Goal: Task Accomplishment & Management: Use online tool/utility

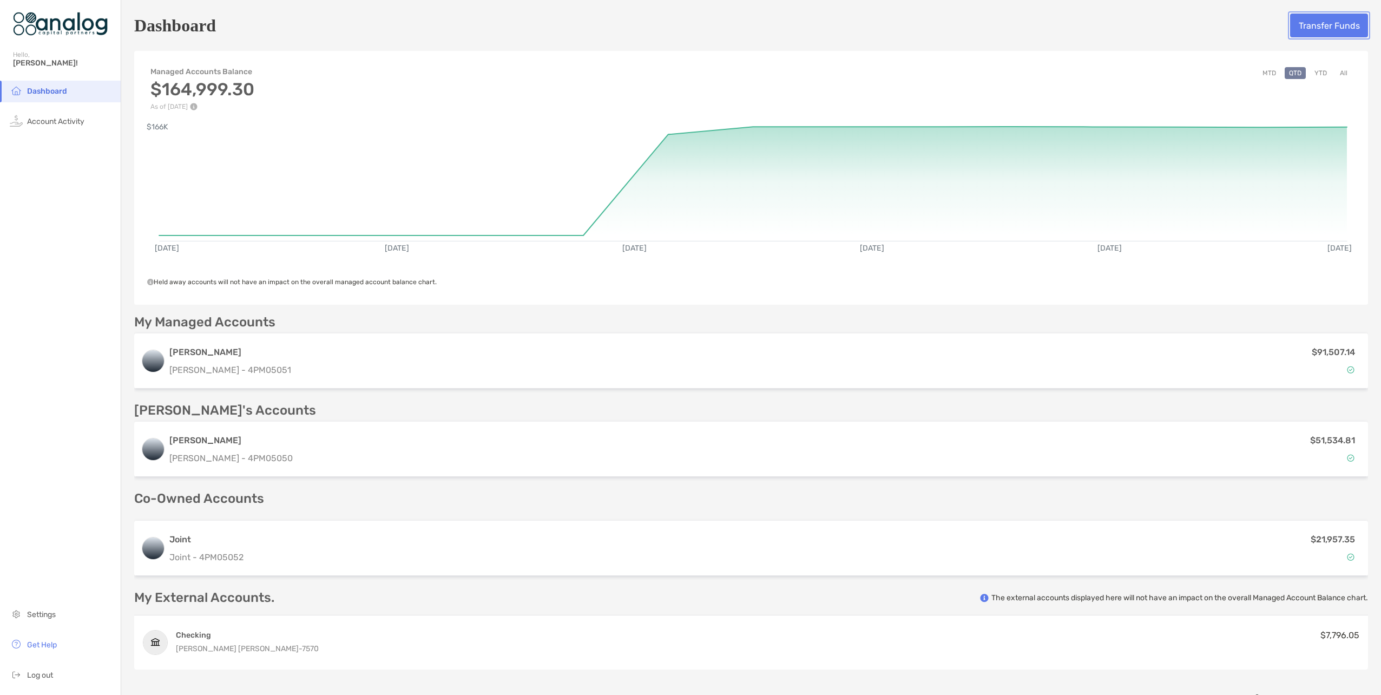
click at [1329, 26] on button "Transfer Funds" at bounding box center [1329, 26] width 78 height 24
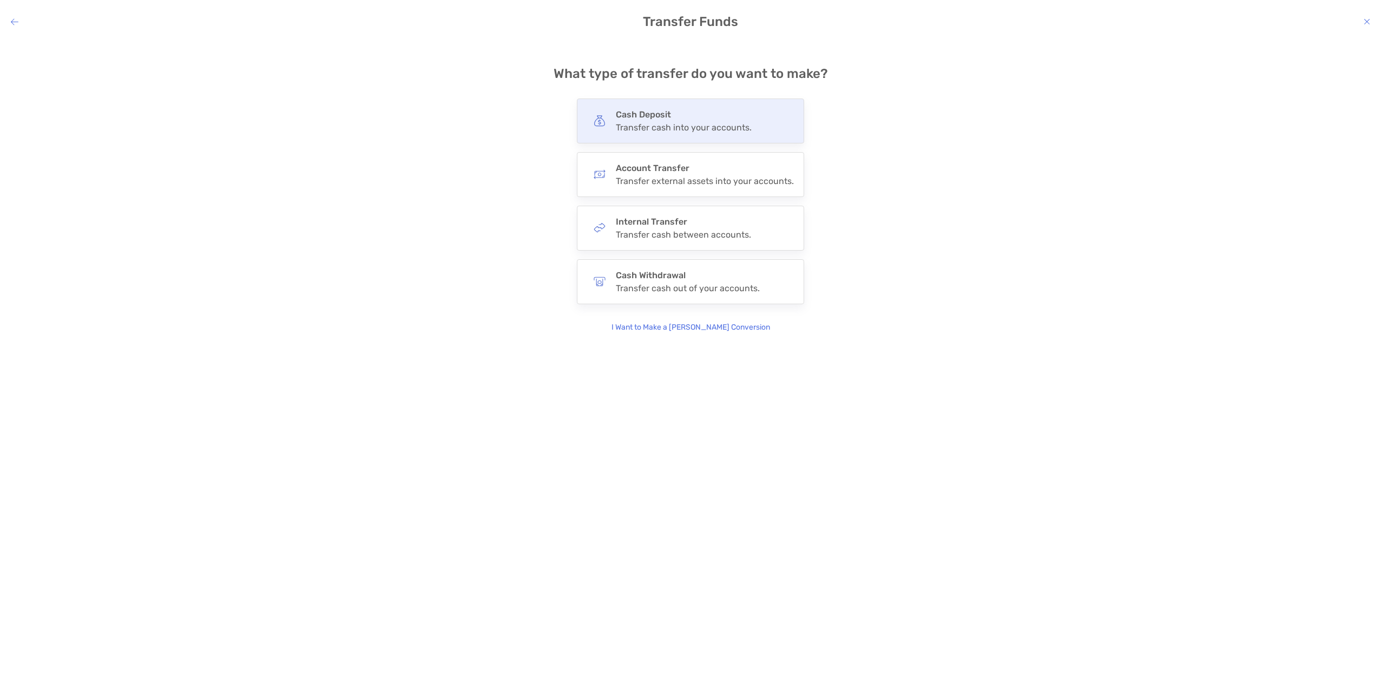
click at [669, 119] on h4 "Cash Deposit" at bounding box center [684, 114] width 136 height 10
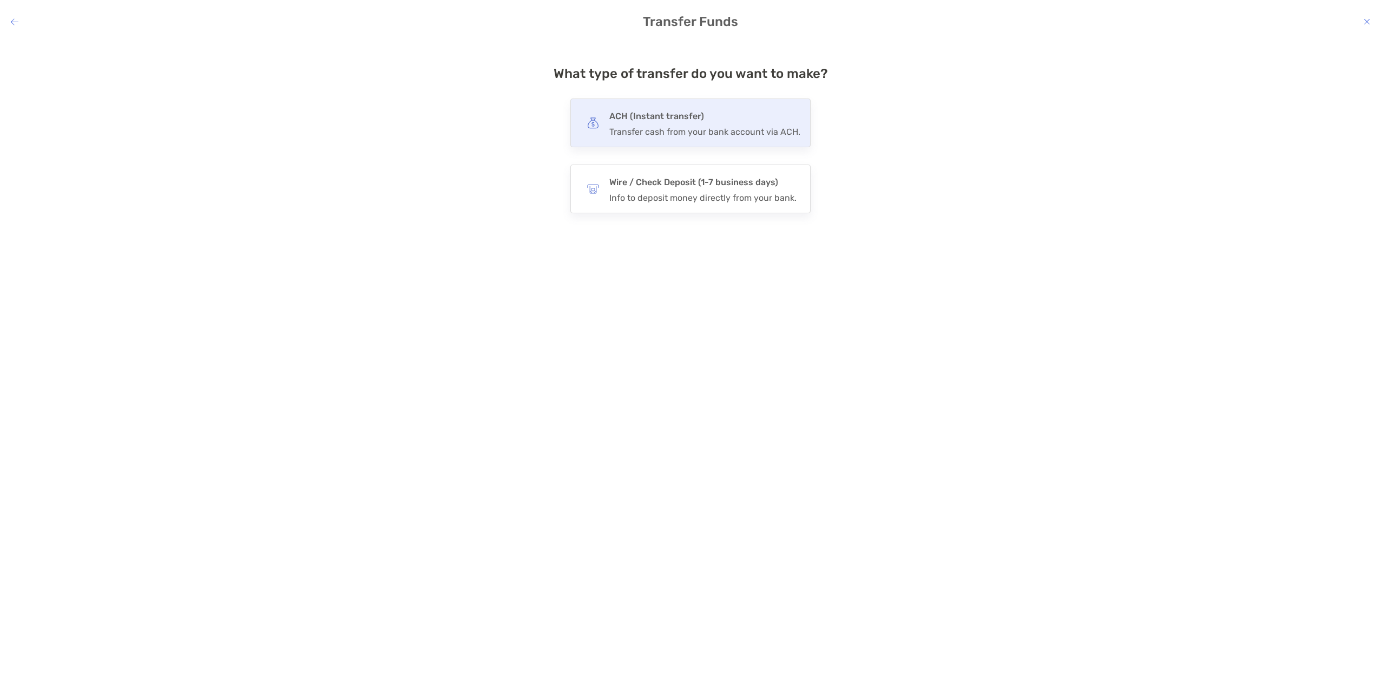
click at [673, 121] on h4 "ACH (Instant transfer)" at bounding box center [705, 116] width 191 height 15
click at [0, 0] on input "***" at bounding box center [0, 0] width 0 height 0
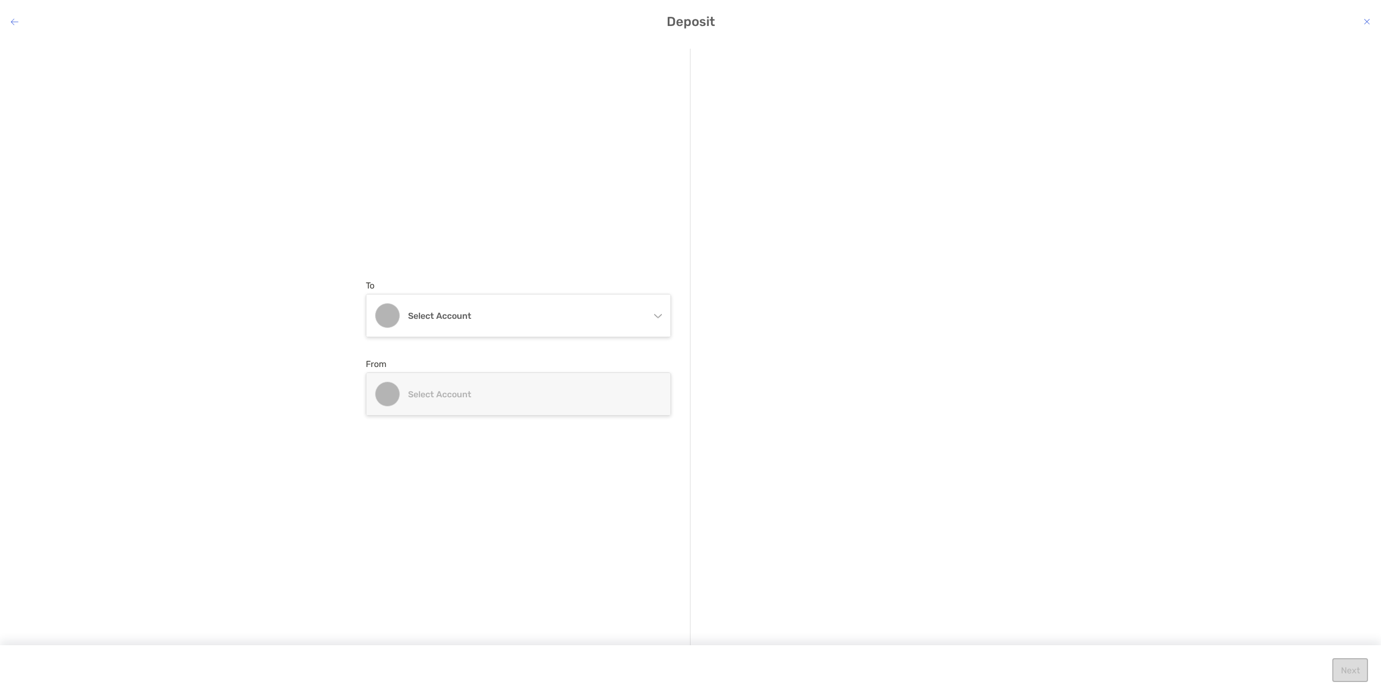
click at [656, 314] on icon "modal" at bounding box center [657, 314] width 9 height 9
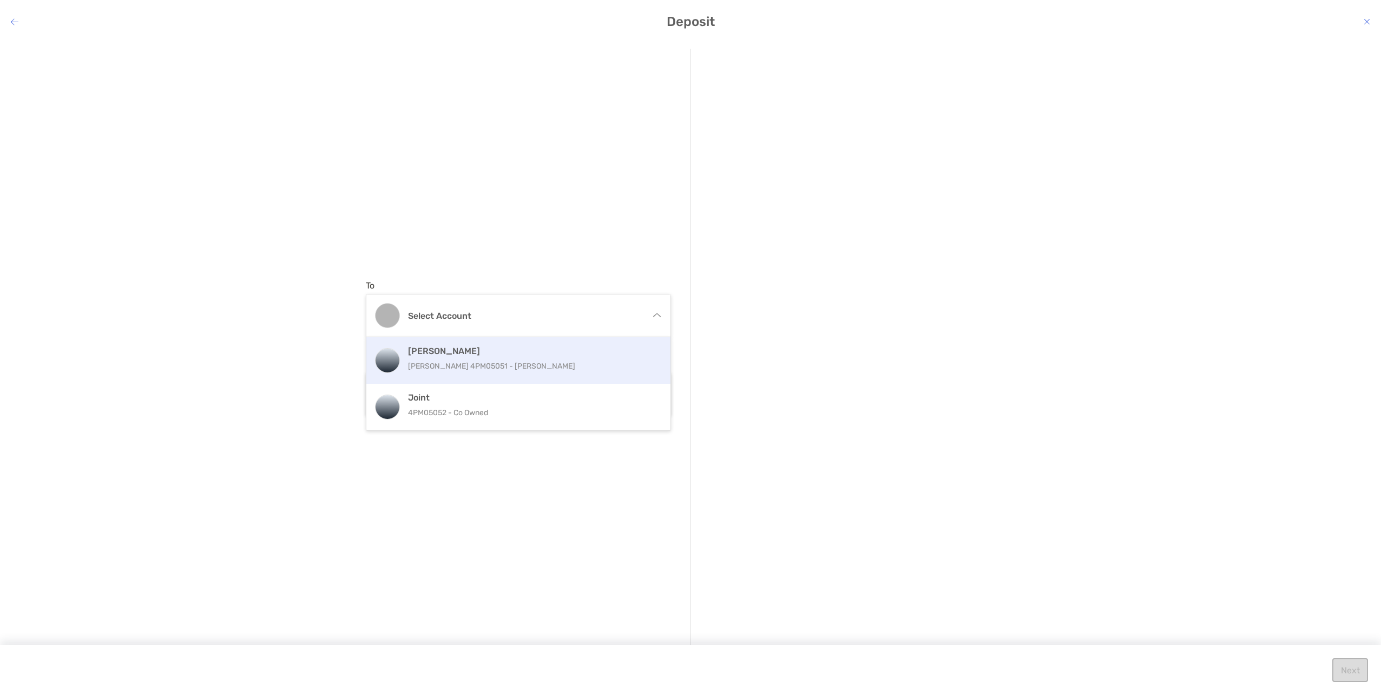
click at [441, 356] on h4 "[PERSON_NAME]" at bounding box center [530, 351] width 244 height 10
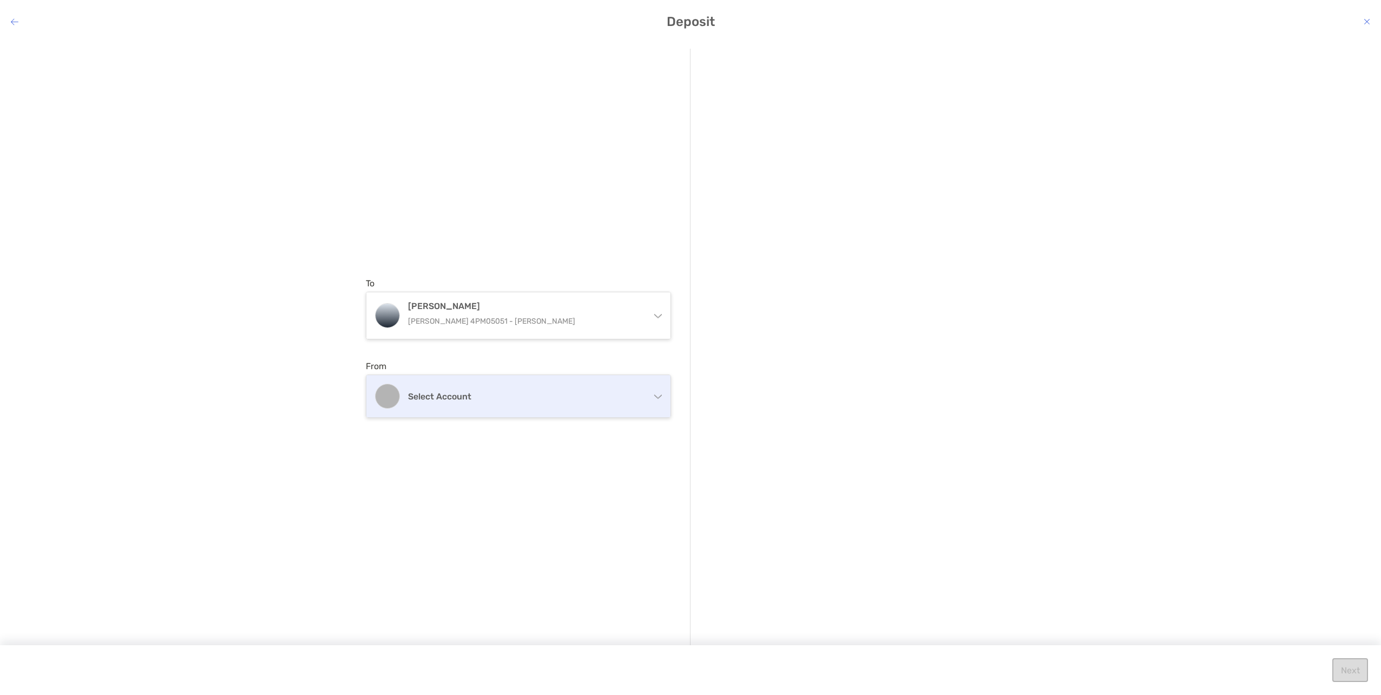
click at [473, 399] on h4 "Select account" at bounding box center [525, 396] width 234 height 10
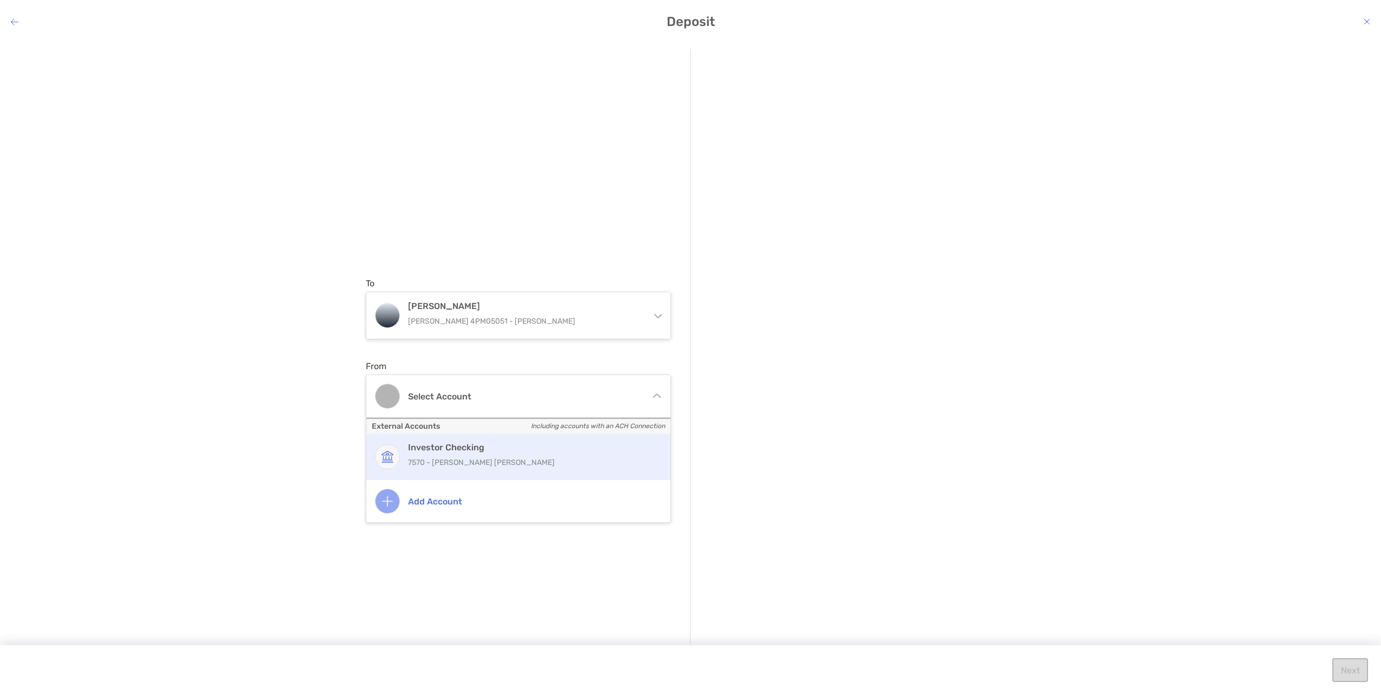
click at [458, 457] on p "7570 - [PERSON_NAME] [PERSON_NAME]" at bounding box center [530, 463] width 244 height 14
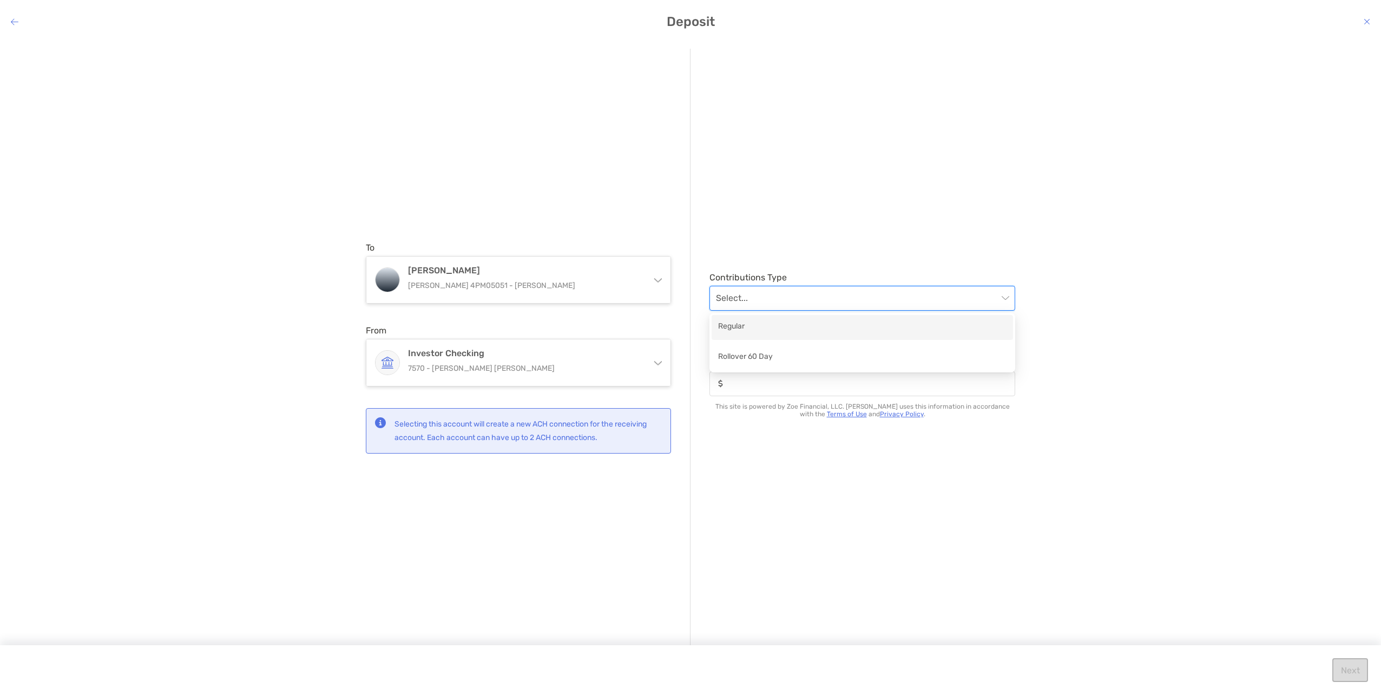
click at [784, 299] on input "modal" at bounding box center [857, 298] width 282 height 24
click at [746, 329] on div "Regular" at bounding box center [862, 327] width 289 height 14
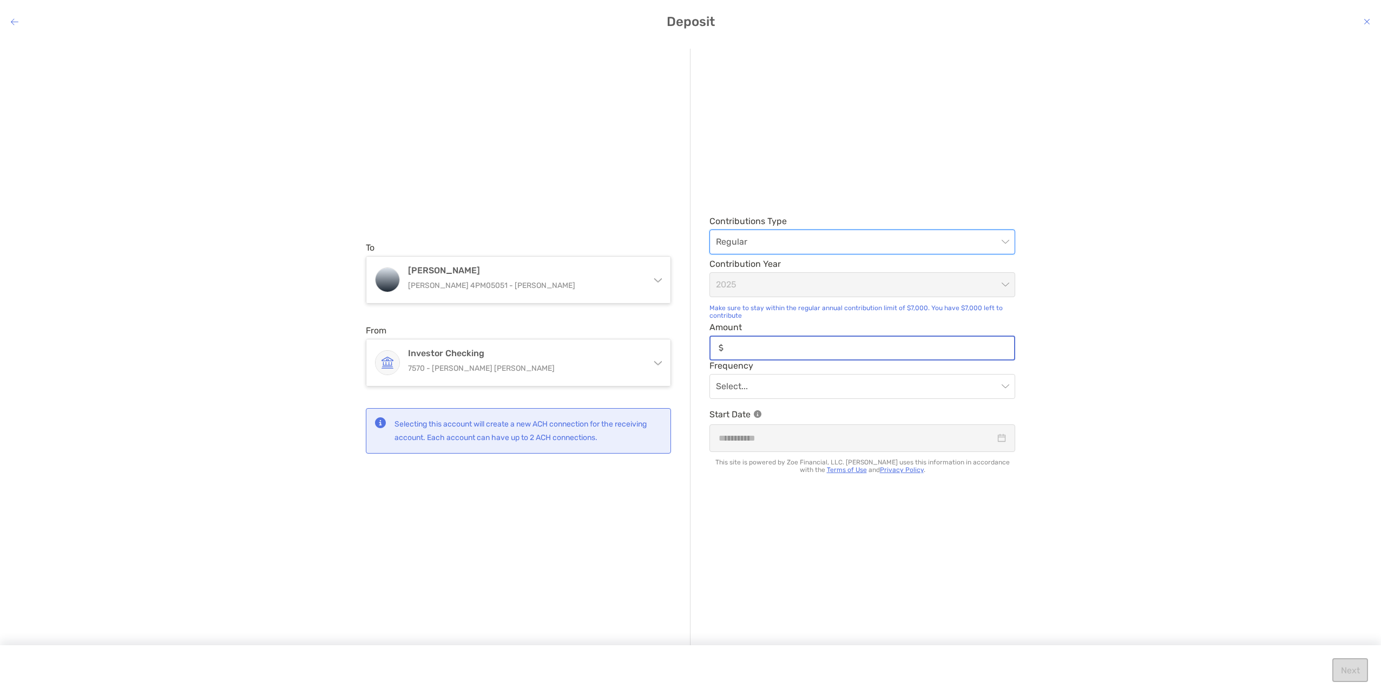
click at [761, 350] on input "Amount" at bounding box center [871, 347] width 286 height 9
click at [755, 346] on input "Amount" at bounding box center [871, 347] width 286 height 9
type input "******"
click at [859, 386] on input "modal" at bounding box center [857, 387] width 282 height 24
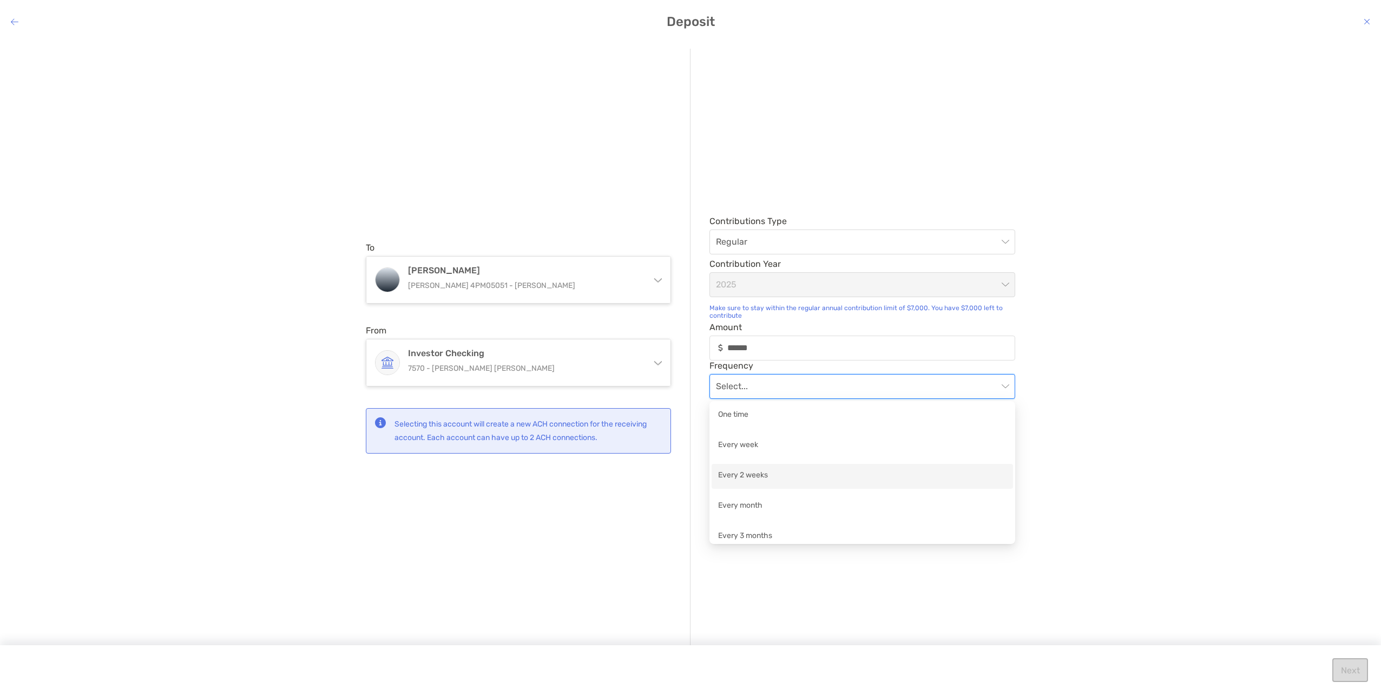
click at [753, 476] on div "Every 2 weeks" at bounding box center [862, 476] width 289 height 14
click at [1003, 438] on div "modal" at bounding box center [862, 438] width 287 height 14
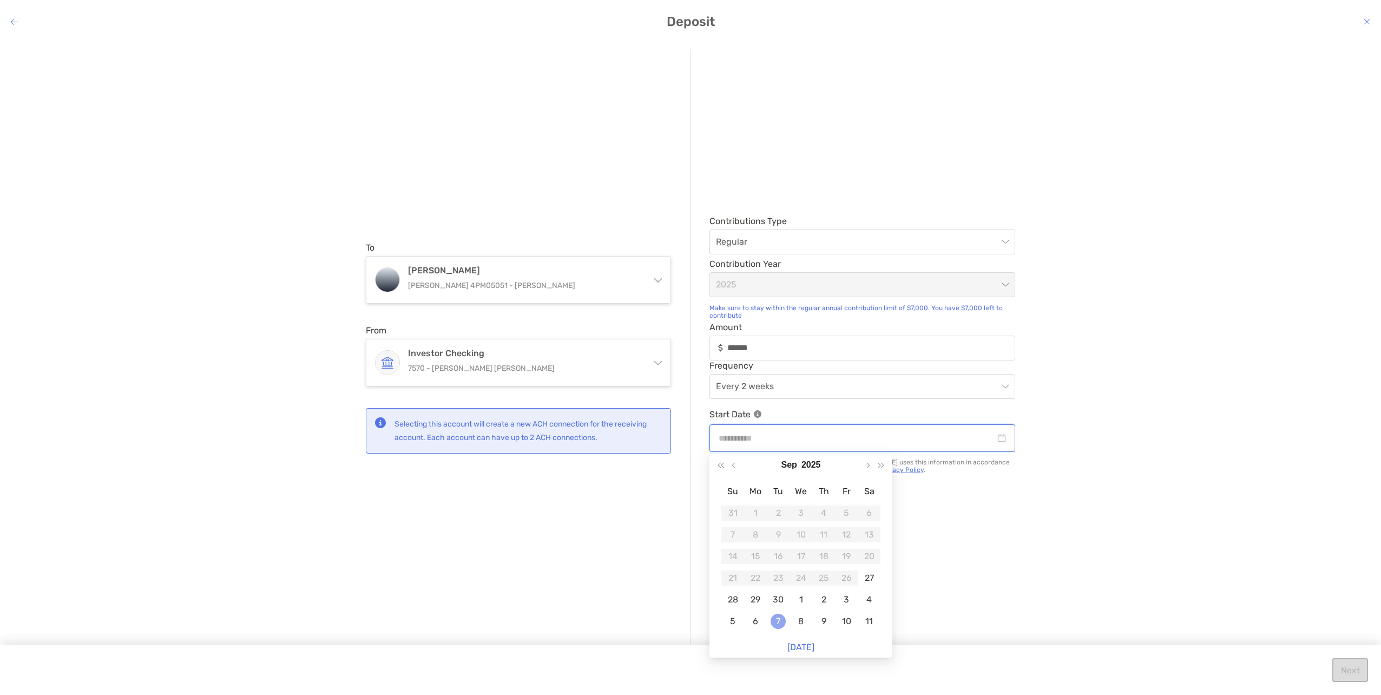
type input "**********"
click at [779, 619] on div "7" at bounding box center [778, 621] width 15 height 15
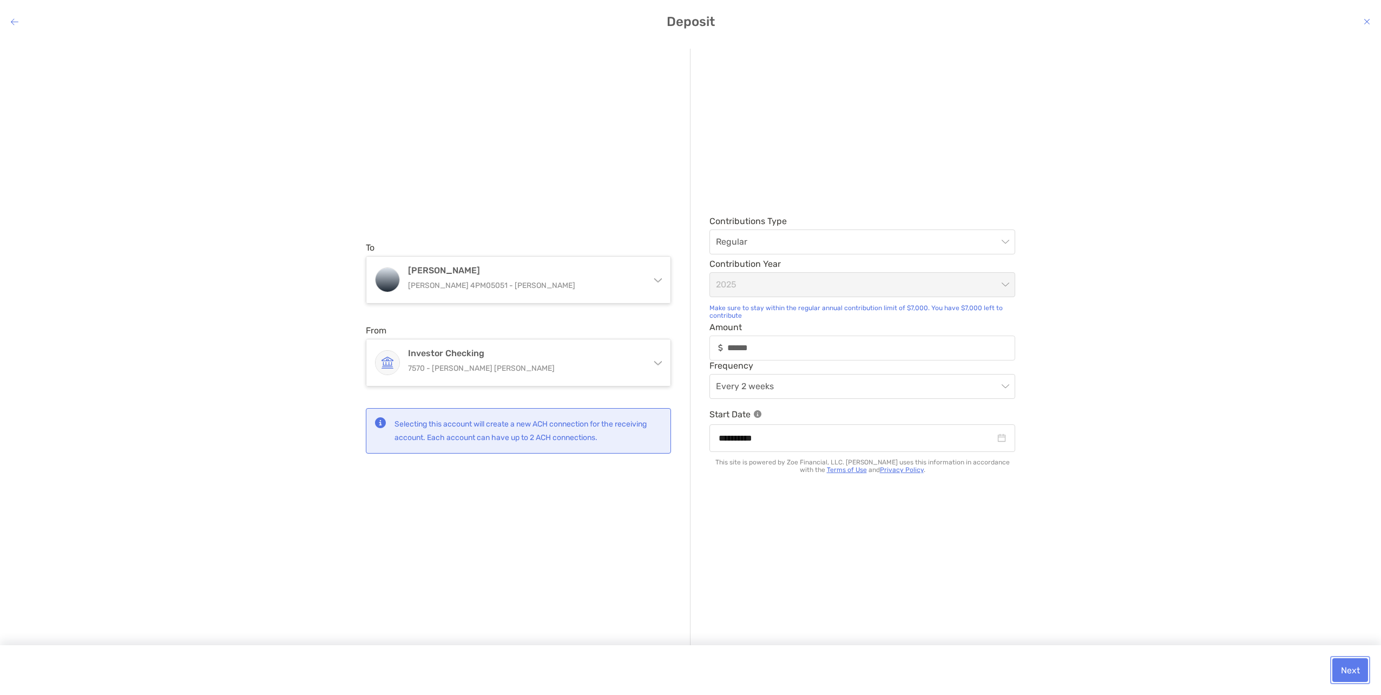
click at [1358, 670] on button "Next" at bounding box center [1351, 670] width 36 height 24
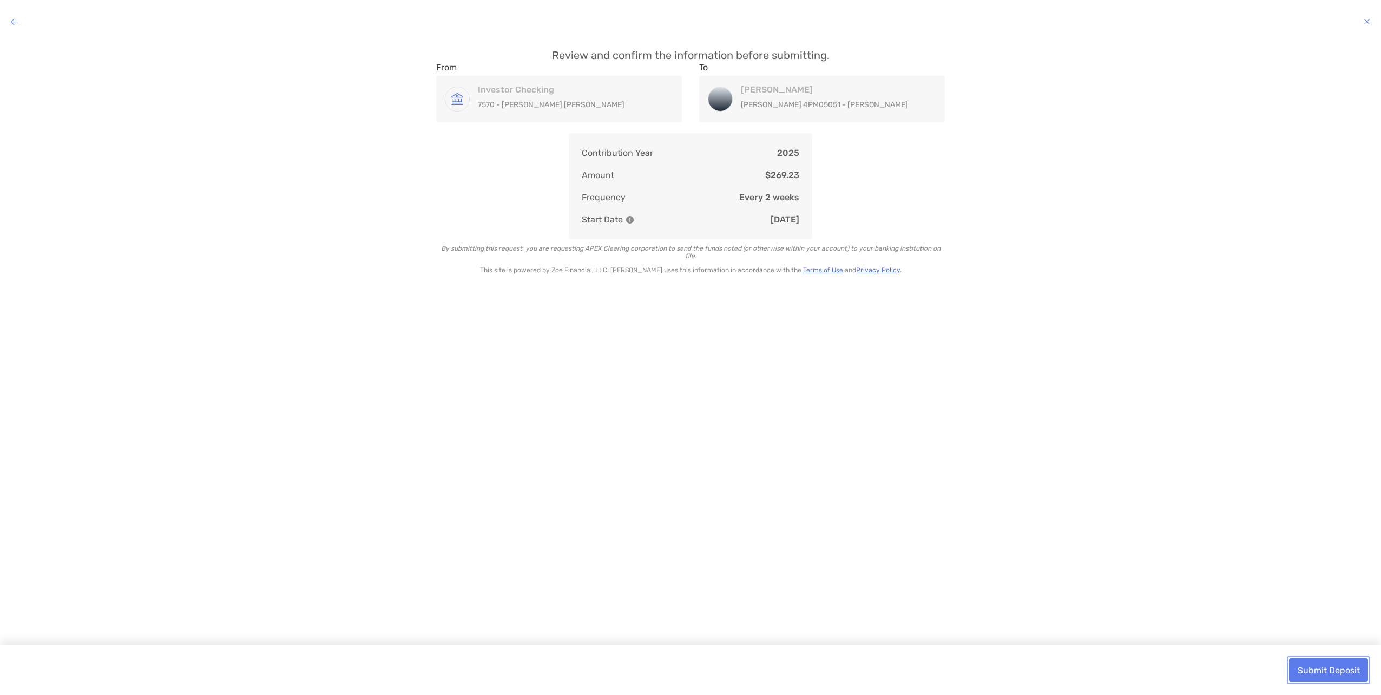
click at [1330, 670] on button "Submit Deposit" at bounding box center [1328, 670] width 79 height 24
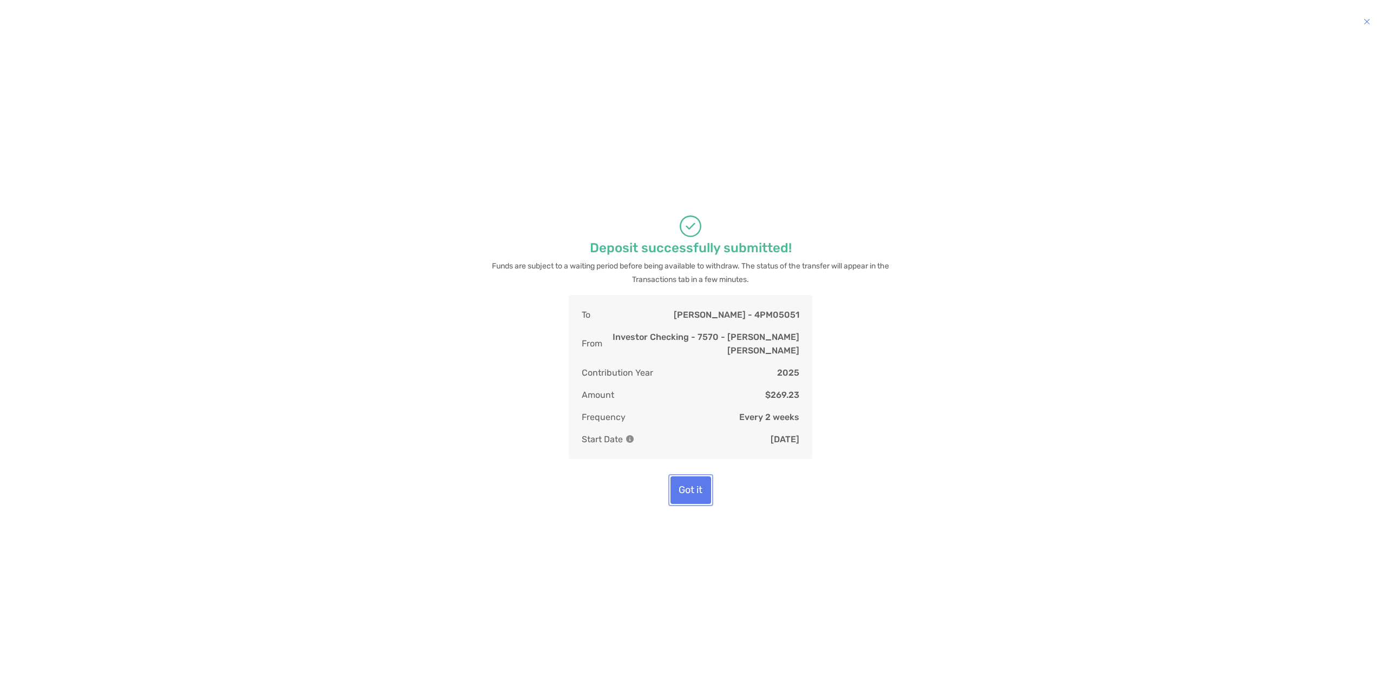
click at [689, 483] on button "Got it" at bounding box center [691, 490] width 41 height 28
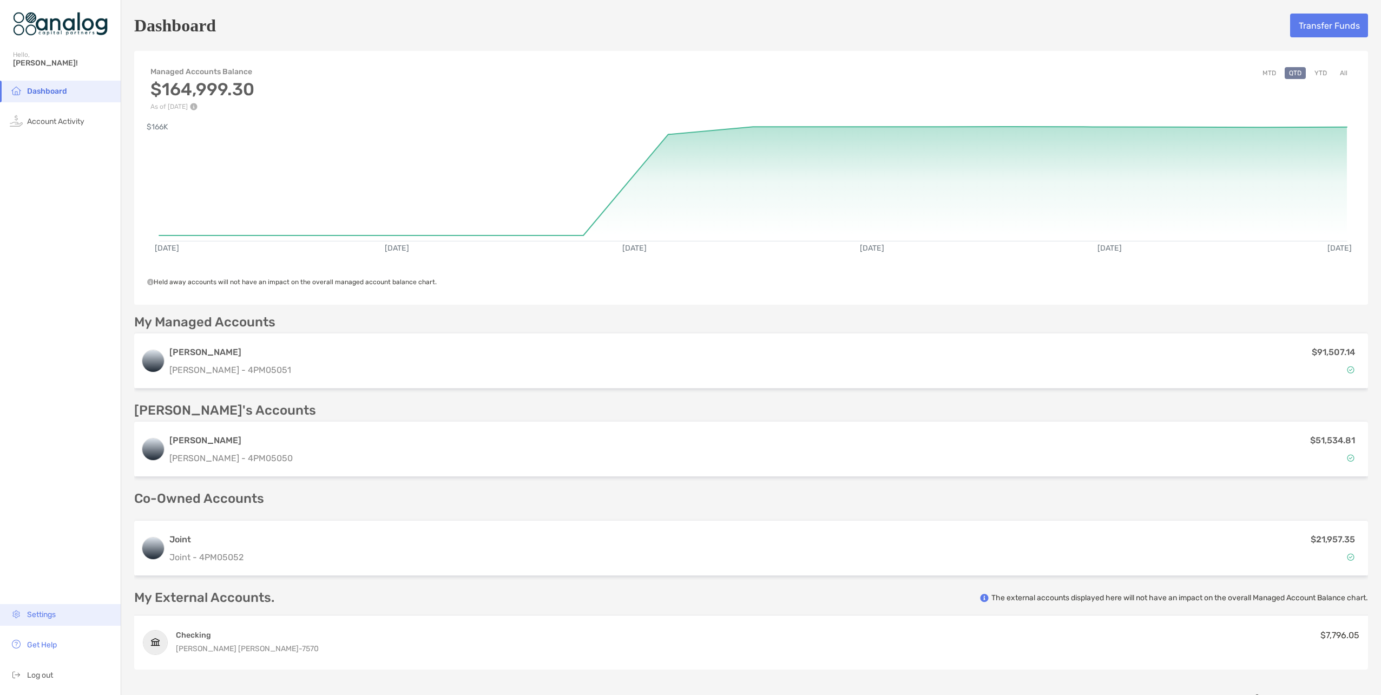
click at [44, 614] on span "Settings" at bounding box center [41, 614] width 29 height 9
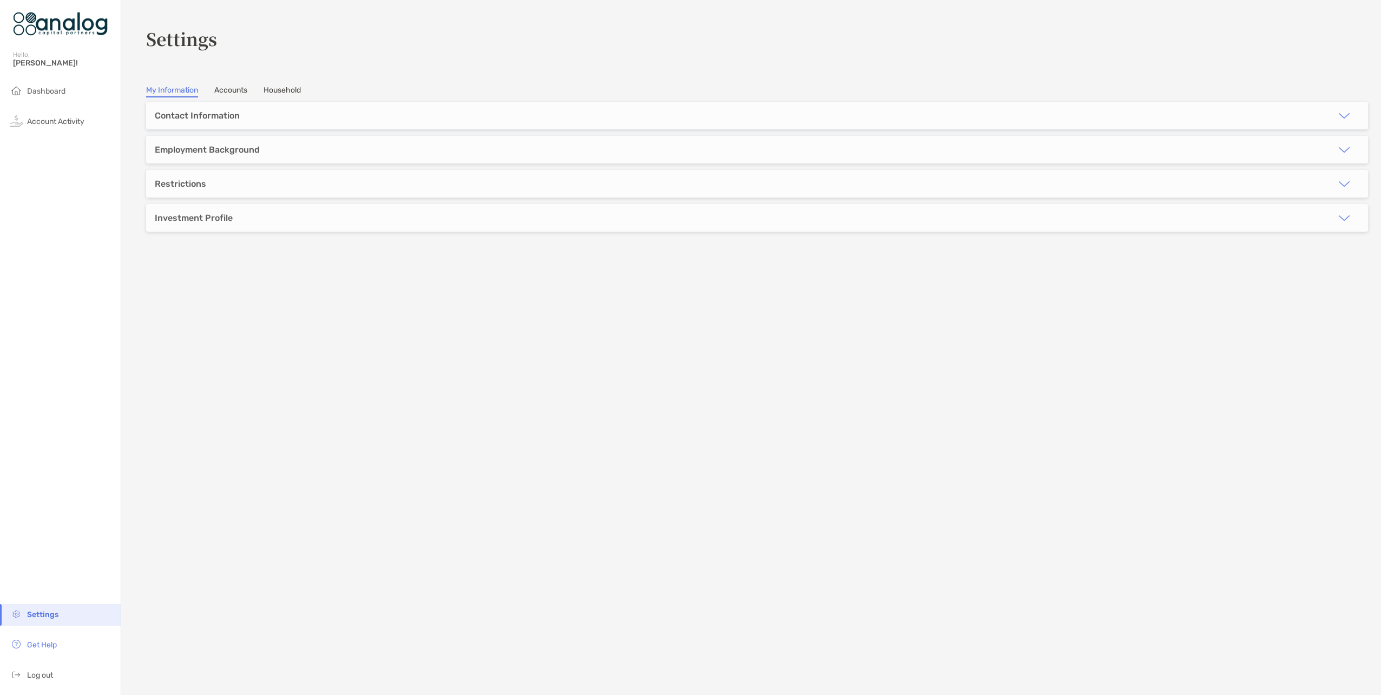
click at [236, 88] on link "Accounts" at bounding box center [230, 92] width 33 height 12
click at [187, 90] on link "My Information" at bounding box center [172, 92] width 52 height 12
click at [284, 88] on link "Household" at bounding box center [282, 92] width 37 height 12
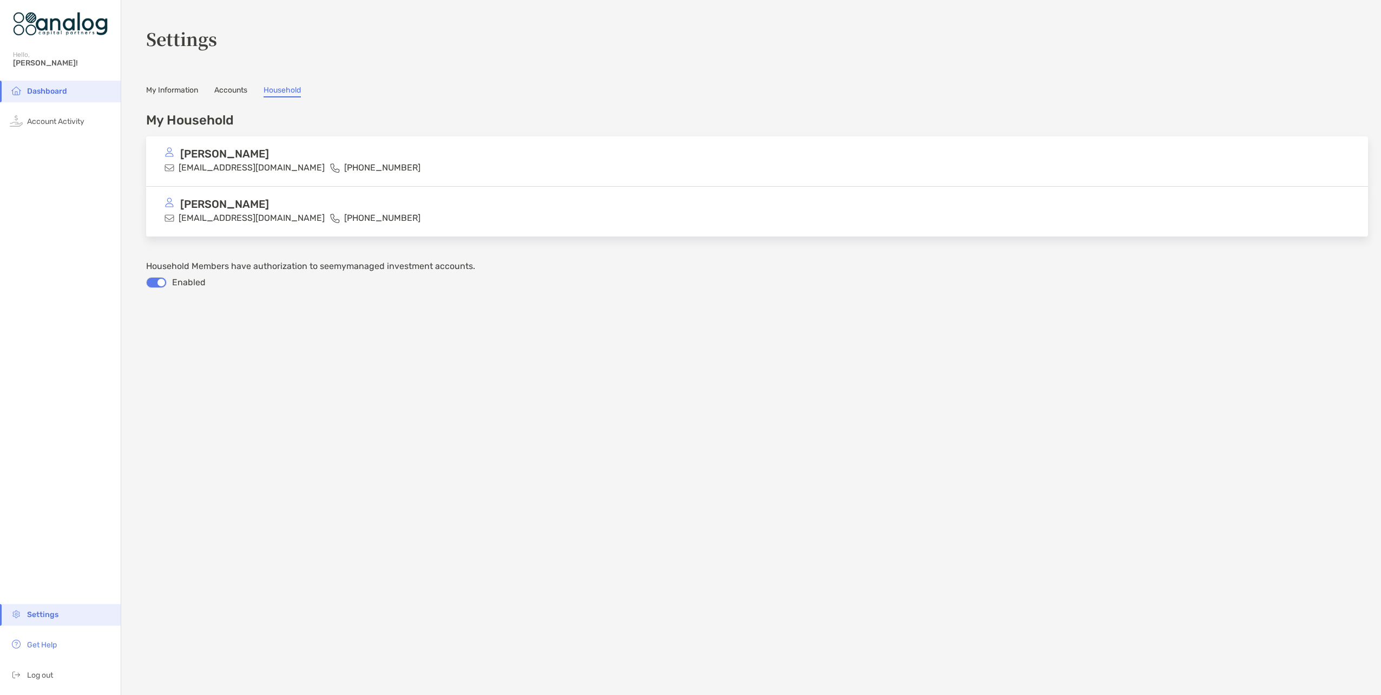
click at [44, 94] on span "Dashboard" at bounding box center [47, 91] width 40 height 9
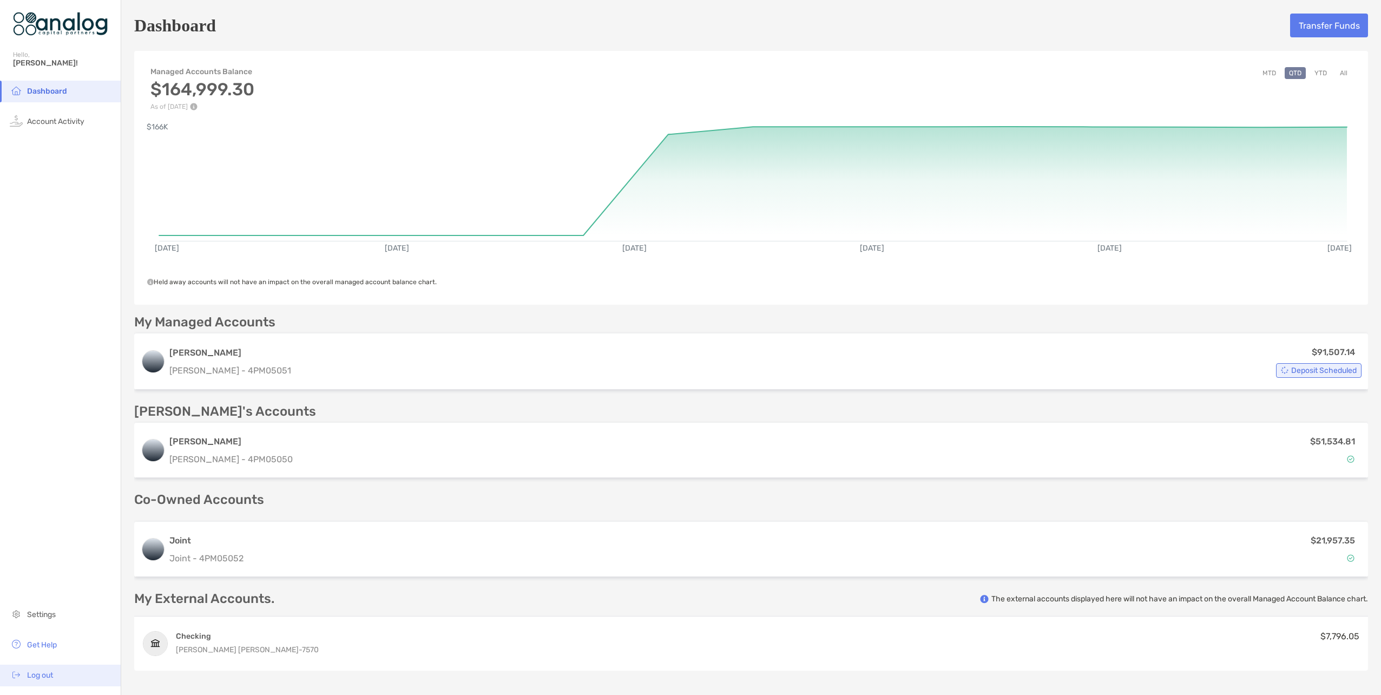
click at [51, 675] on span "Log out" at bounding box center [40, 675] width 26 height 9
click at [38, 641] on span "Get Help" at bounding box center [42, 644] width 30 height 9
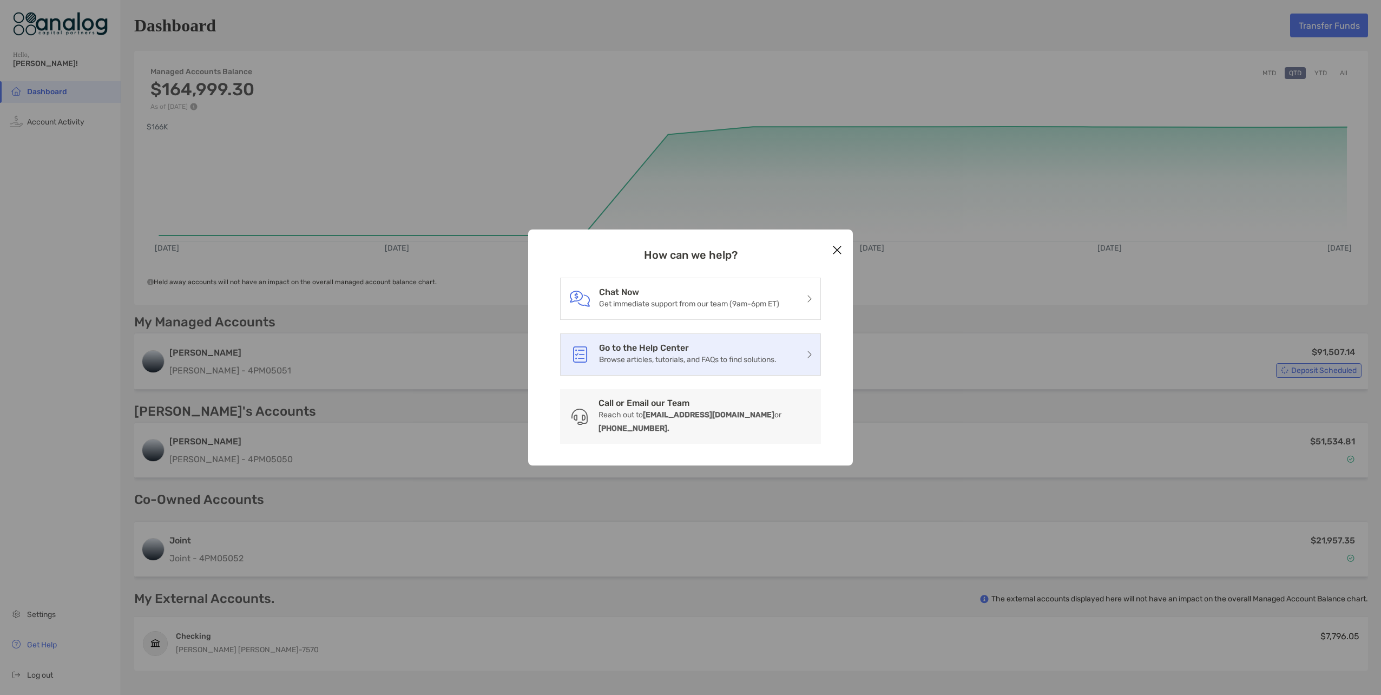
click at [696, 353] on h3 "Go to the Help Center" at bounding box center [688, 348] width 178 height 10
click at [840, 257] on icon "Close modal" at bounding box center [838, 250] width 10 height 13
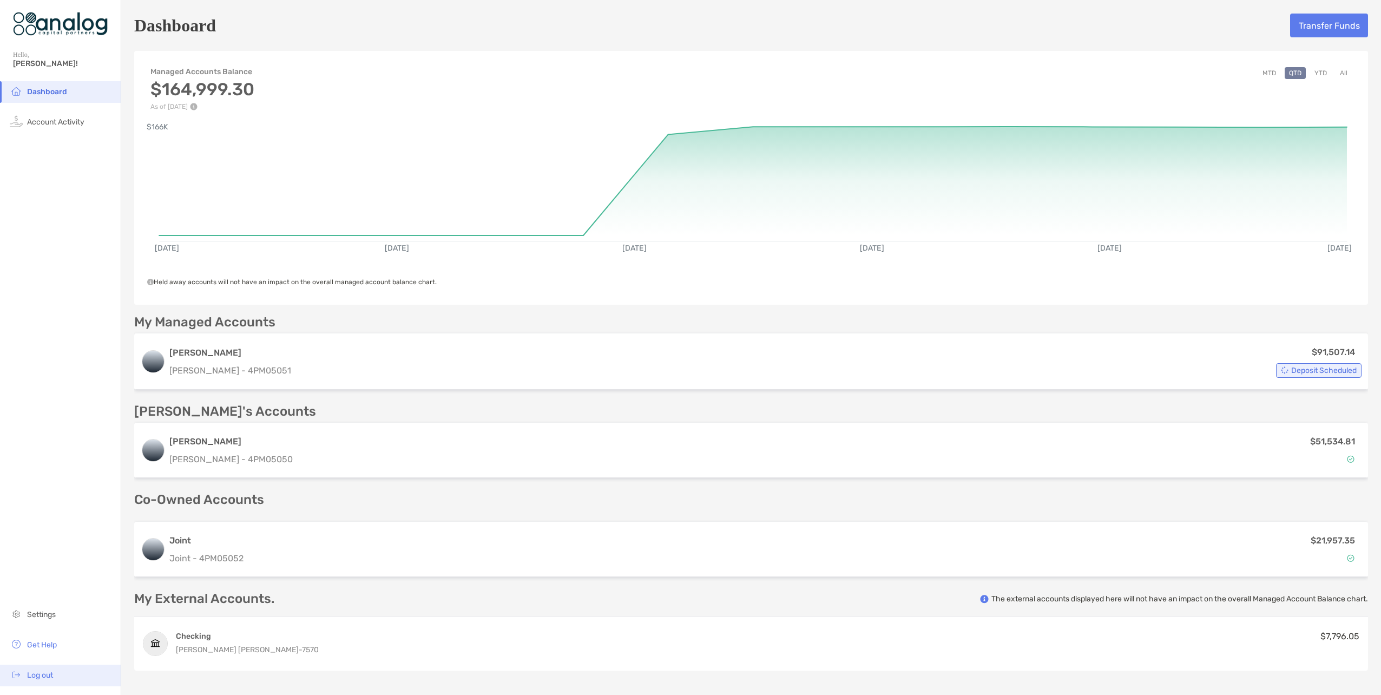
click at [44, 671] on span "Log out" at bounding box center [40, 675] width 26 height 9
click at [44, 674] on span "Log out" at bounding box center [40, 675] width 26 height 9
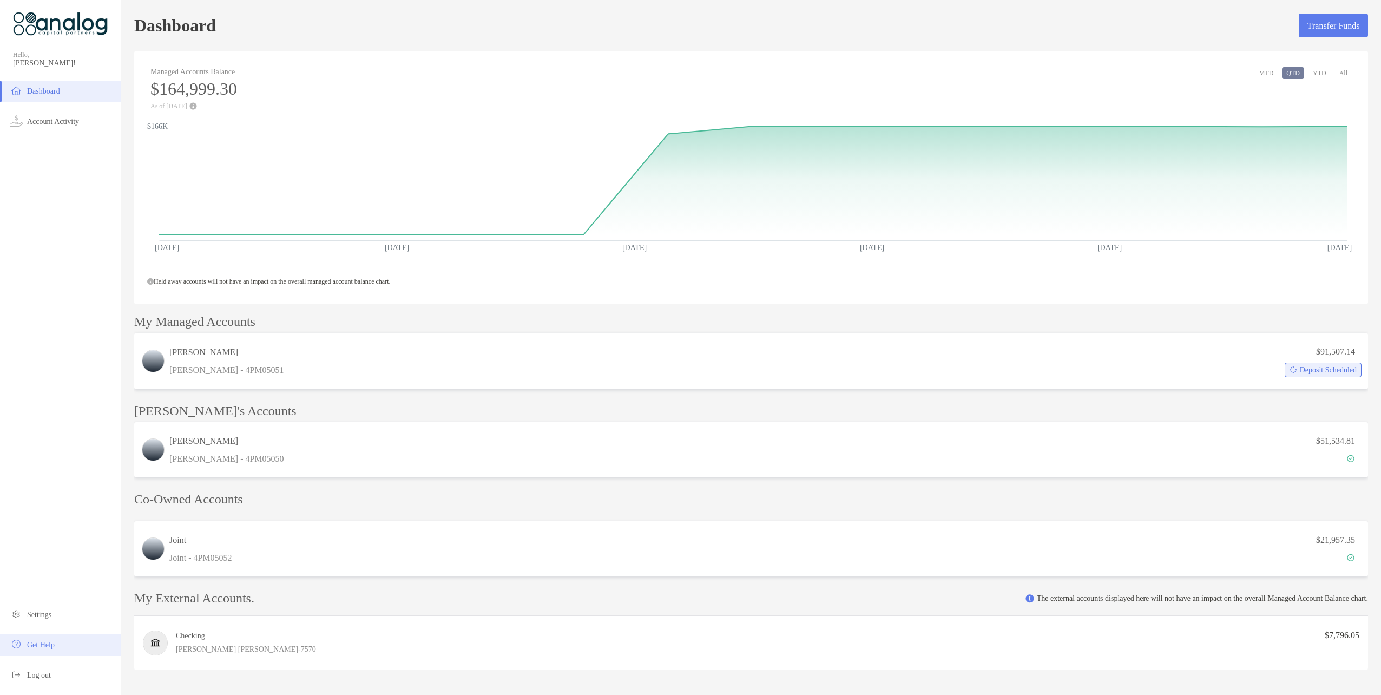
click at [34, 641] on span "Get Help" at bounding box center [41, 645] width 28 height 8
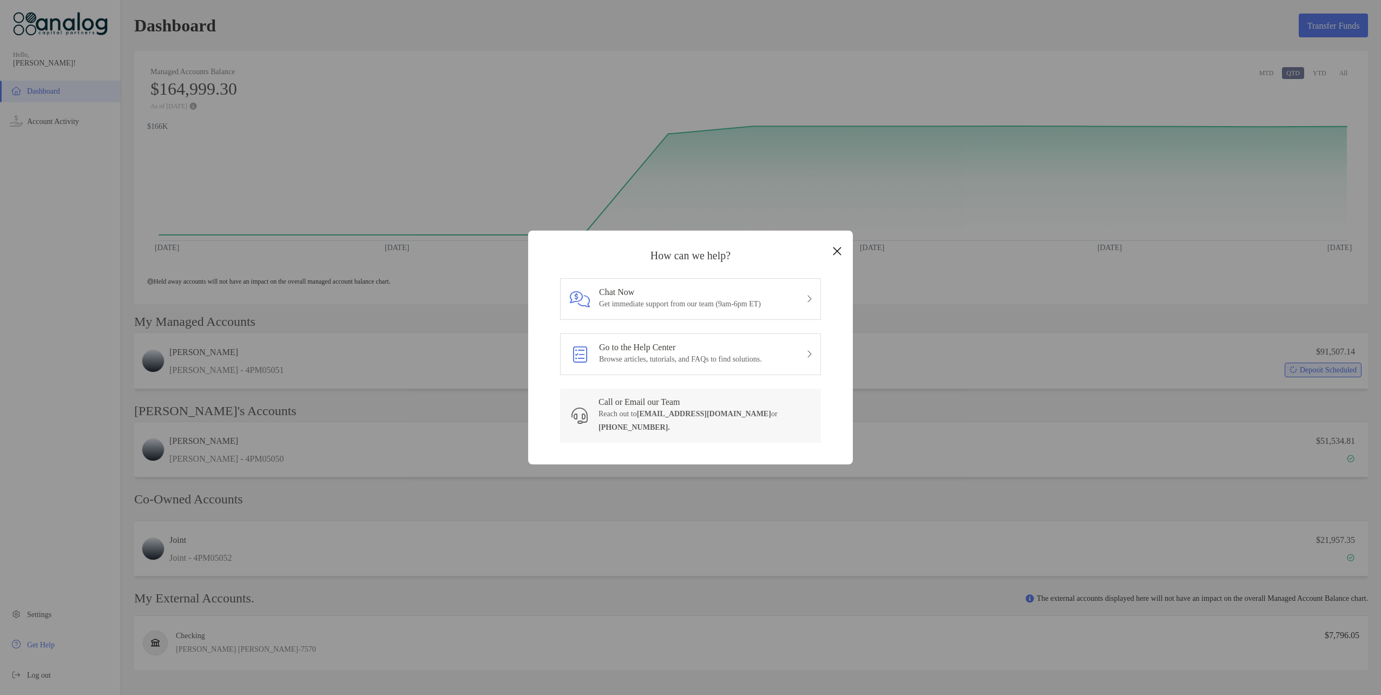
click at [838, 253] on icon "Close modal" at bounding box center [838, 251] width 10 height 13
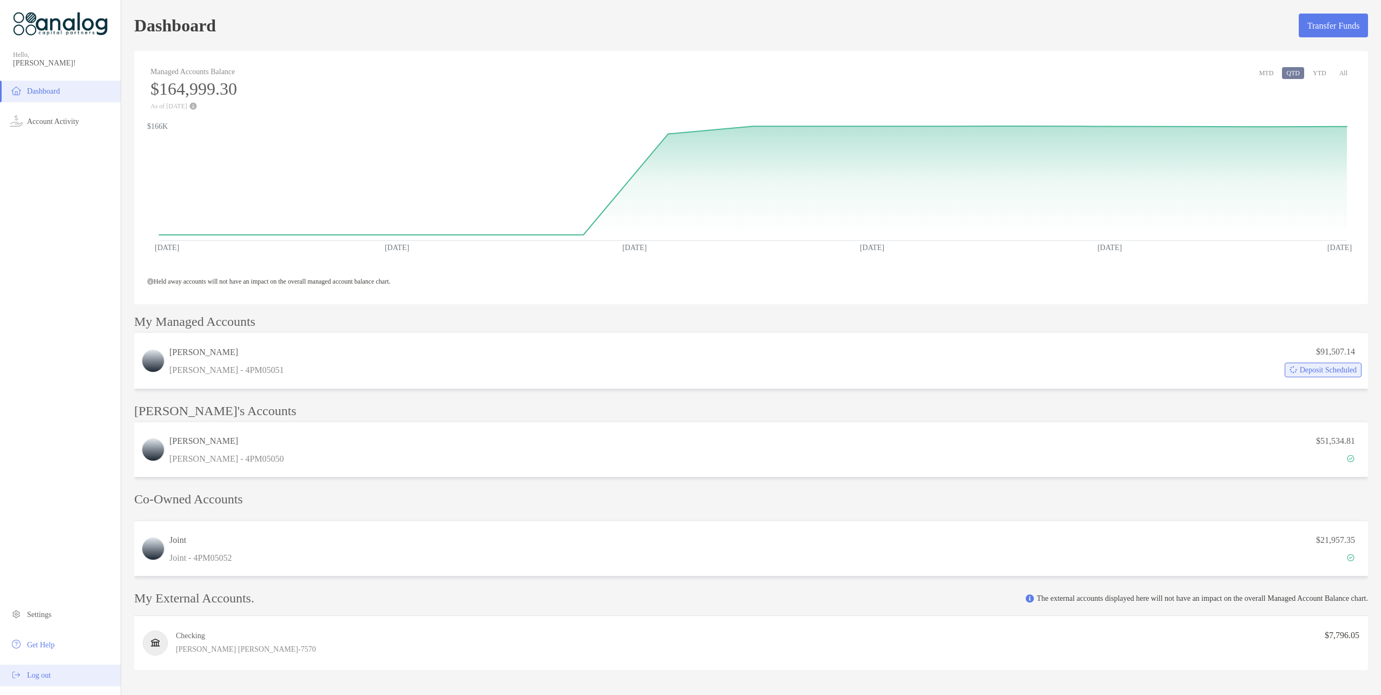
click at [40, 679] on span "Log out" at bounding box center [39, 675] width 24 height 8
